Goal: Navigation & Orientation: Find specific page/section

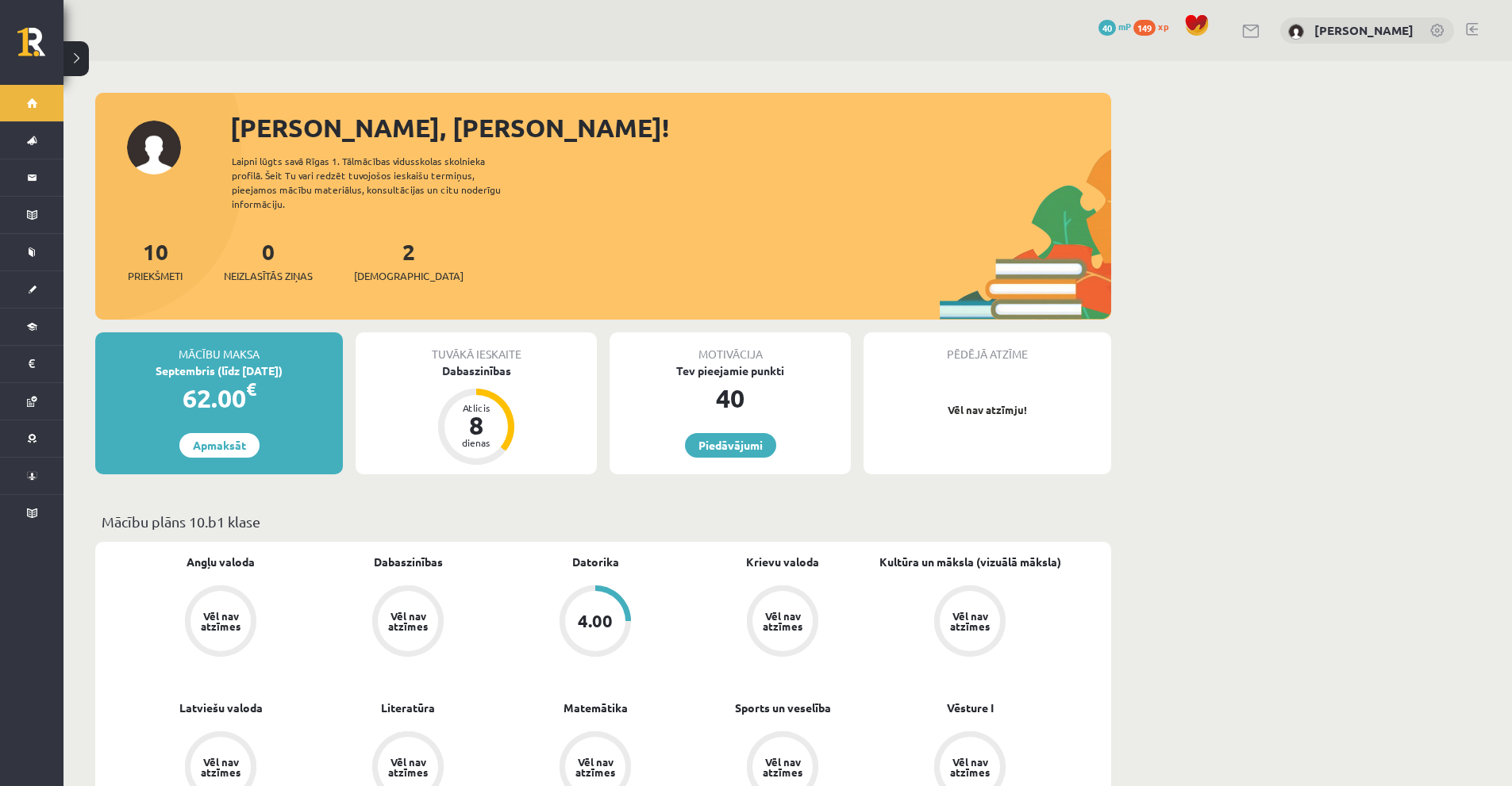
click at [84, 62] on button at bounding box center [76, 58] width 25 height 35
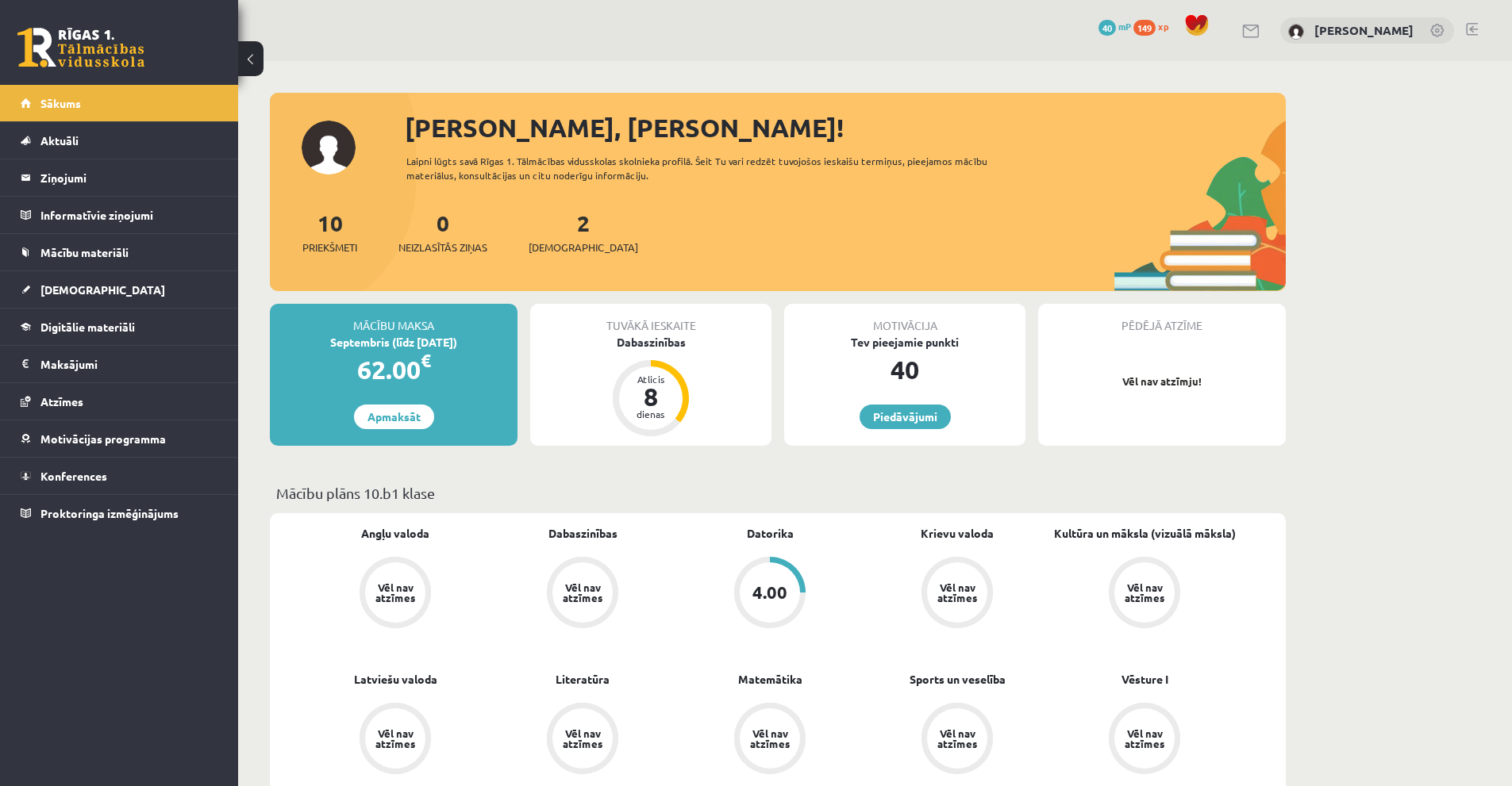
click at [260, 64] on button at bounding box center [251, 58] width 25 height 35
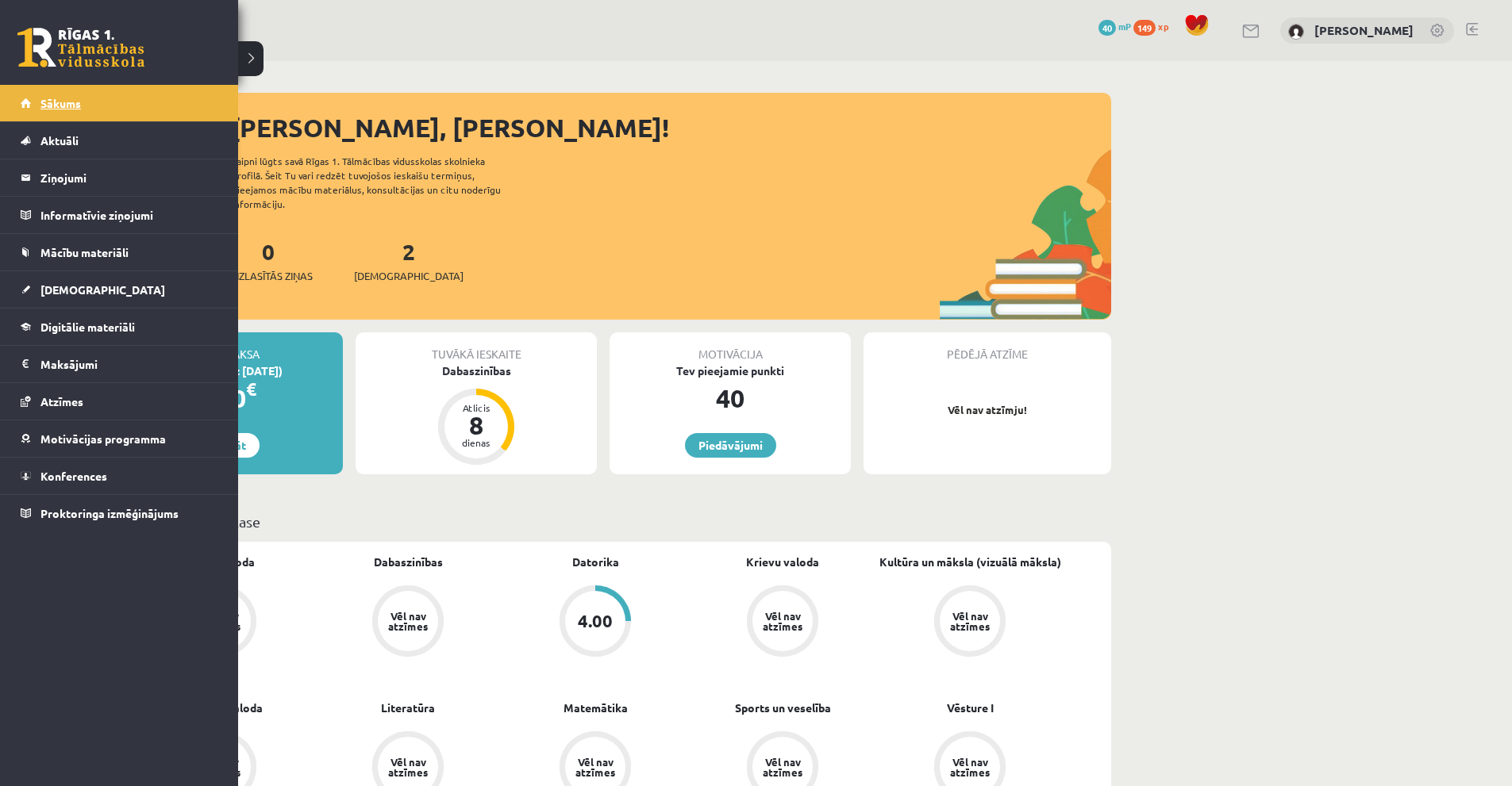
click at [69, 103] on span "Sākums" at bounding box center [61, 104] width 41 height 15
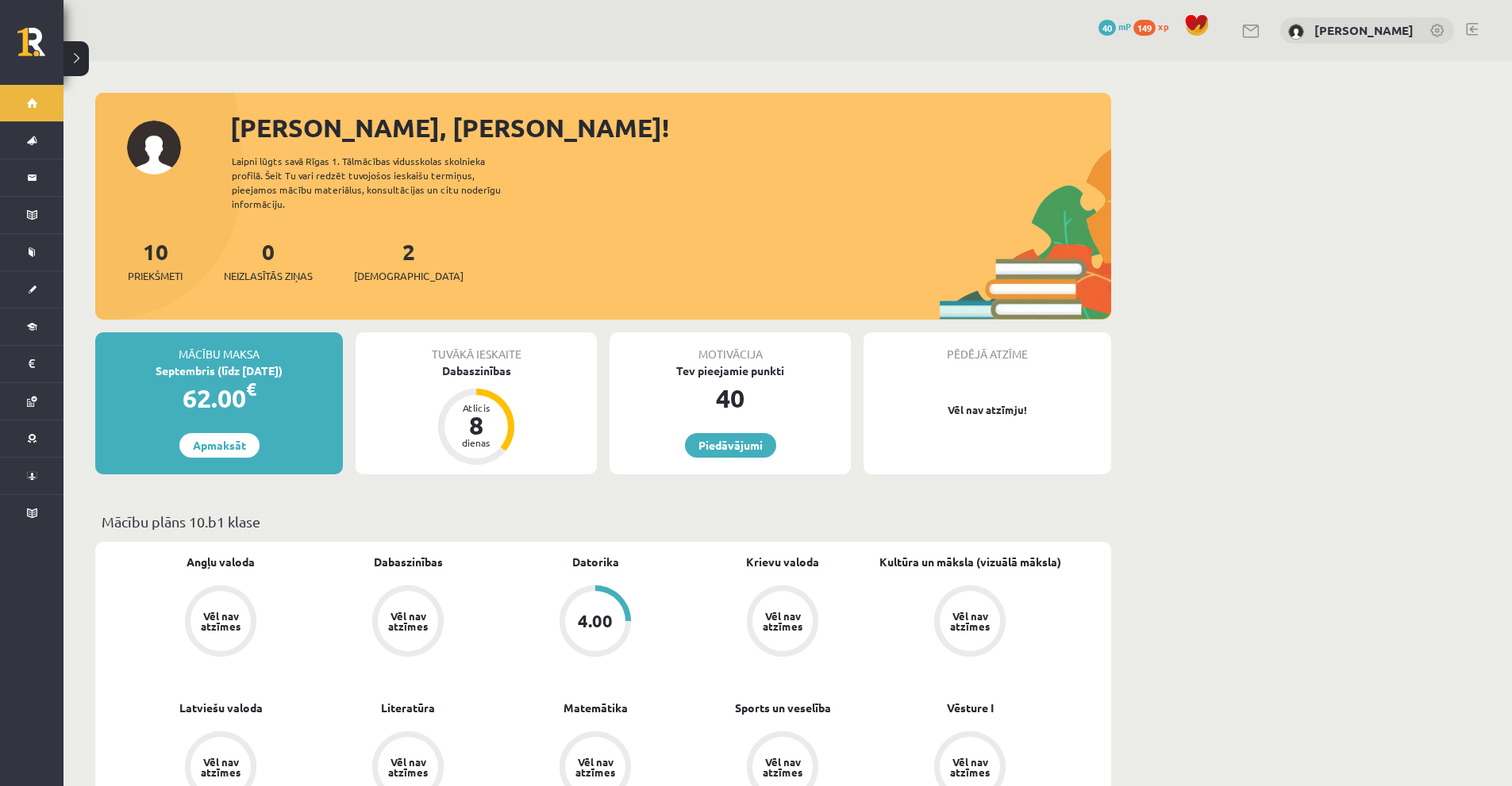
drag, startPoint x: 84, startPoint y: 46, endPoint x: 363, endPoint y: 58, distance: 279.3
click at [363, 58] on div "0 Dāvanas 40 mP 149 xp Stepans Grigorjevs" at bounding box center [787, 30] width 1448 height 61
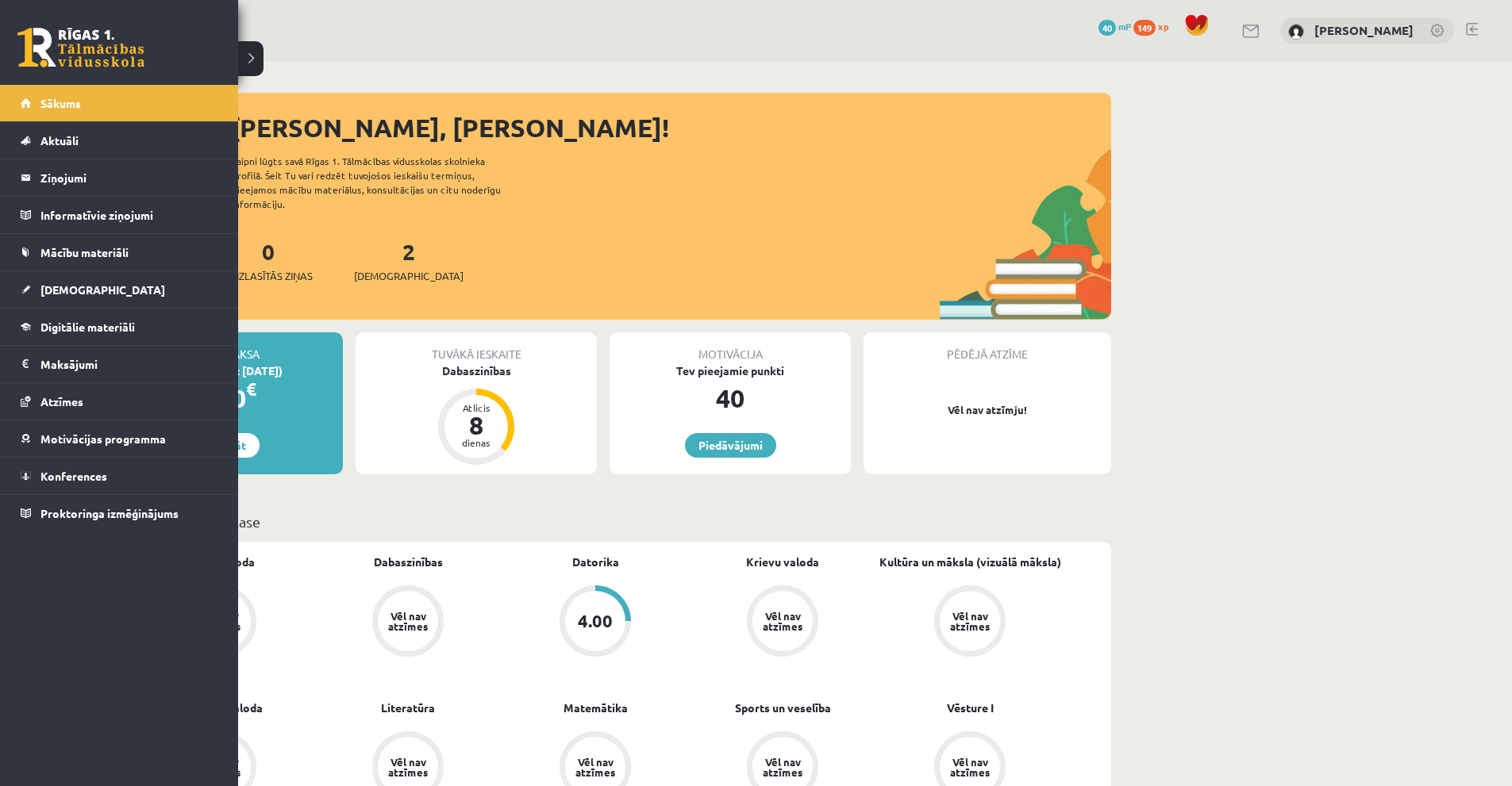
drag, startPoint x: 81, startPoint y: 55, endPoint x: 370, endPoint y: 59, distance: 289.0
click at [429, 56] on div "0 Dāvanas 40 mP 149 xp Stepans Grigorjevs" at bounding box center [787, 30] width 1448 height 61
click at [73, 654] on div "0 Dāvanas 40 mP 149 xp Stepans Grigorjevs Sākums Aktuāli Kā mācīties eSKOLĀ Kon…" at bounding box center [119, 393] width 238 height 786
